Goal: Task Accomplishment & Management: Manage account settings

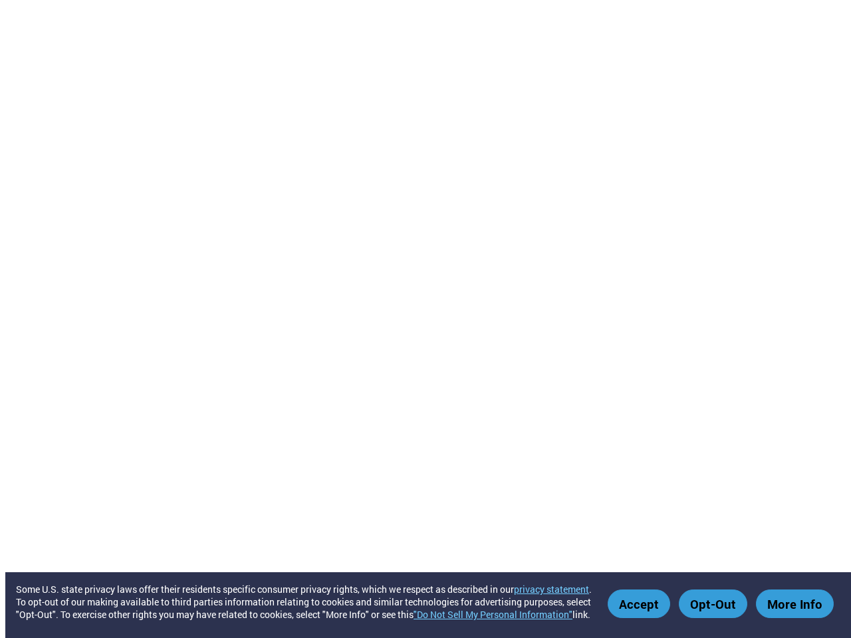
click at [499, 614] on link ""Do Not Sell My Personal Information"" at bounding box center [493, 614] width 159 height 13
click at [642, 604] on button "Accept" at bounding box center [639, 604] width 62 height 29
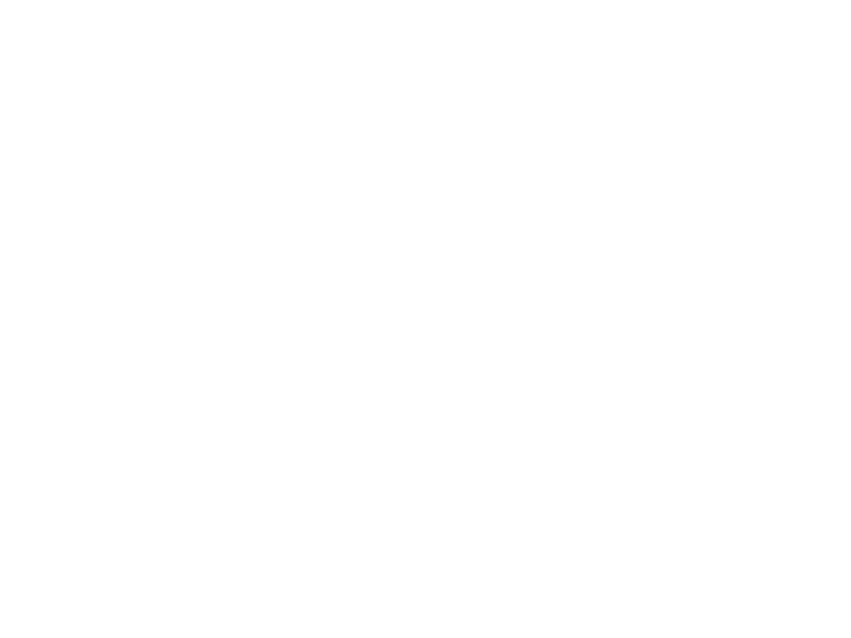
click at [715, 5] on html "Some U.S. state privacy laws offer their residents specific consumer privacy ri…" at bounding box center [425, 2] width 851 height 5
click at [795, 5] on html "Some U.S. state privacy laws offer their residents specific consumer privacy ri…" at bounding box center [425, 2] width 851 height 5
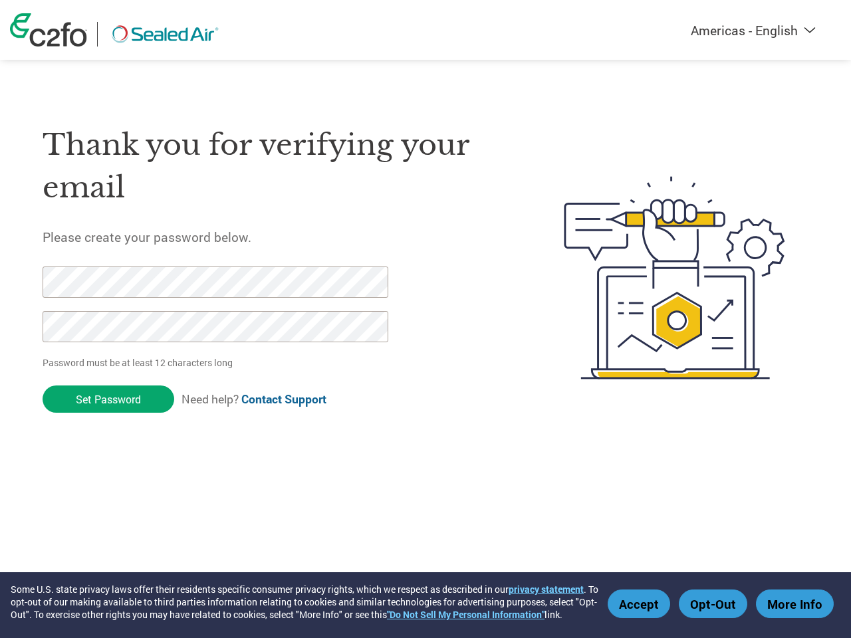
click at [494, 614] on link ""Do Not Sell My Personal Information"" at bounding box center [466, 614] width 158 height 13
click at [642, 604] on button "Accept" at bounding box center [639, 604] width 62 height 29
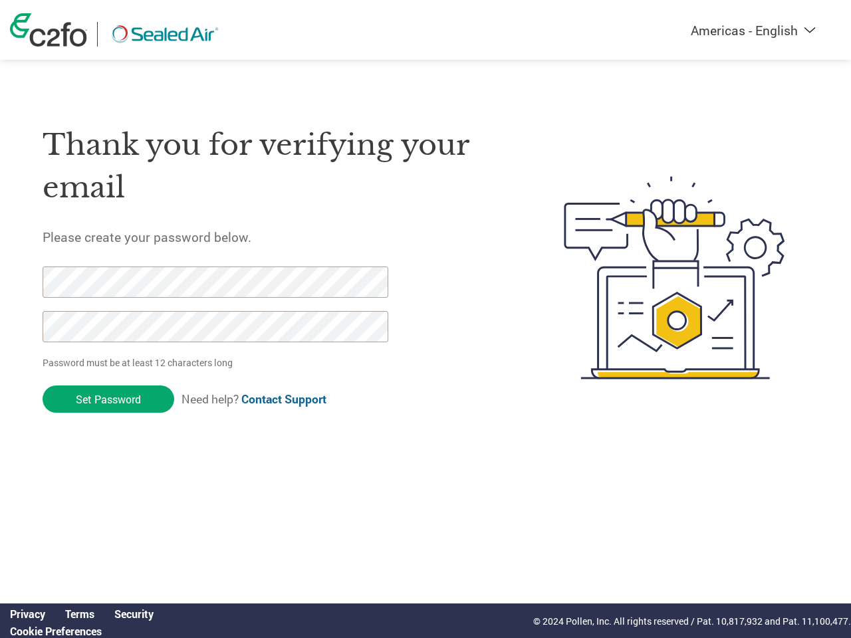
click at [715, 604] on div "Privacy Terms Security Cookie Preferences © 2024 Pollen, Inc. All rights reserv…" at bounding box center [425, 621] width 851 height 35
click at [795, 604] on div "Privacy Terms Security Cookie Preferences © 2024 Pollen, Inc. All rights reserv…" at bounding box center [425, 621] width 851 height 35
